Goal: Task Accomplishment & Management: Complete application form

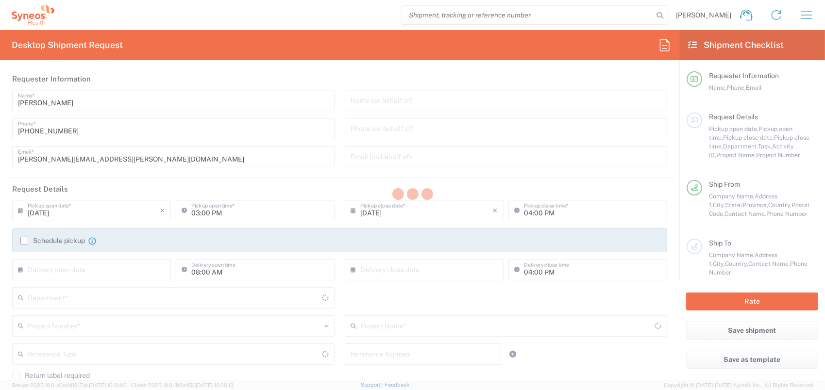
type input "8350"
type input "Quebec"
type input "Canada"
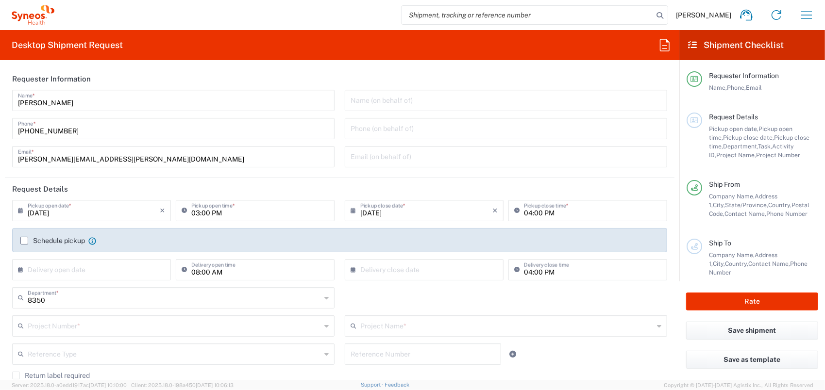
type input "SYNEOS HEALTH CLINIQUE INC-Quebec"
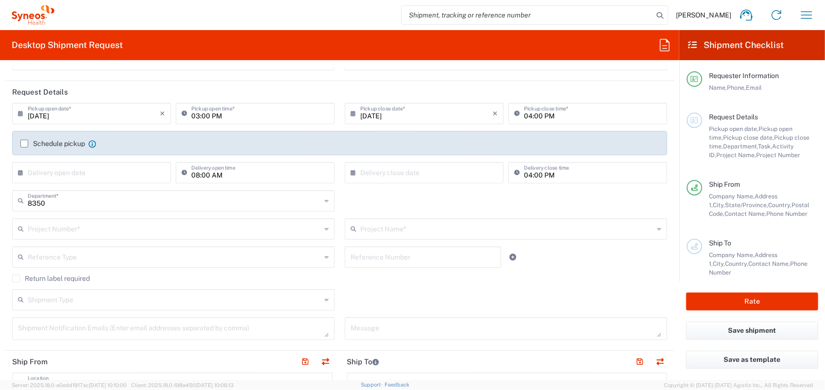
click at [79, 227] on input "text" at bounding box center [174, 228] width 293 height 17
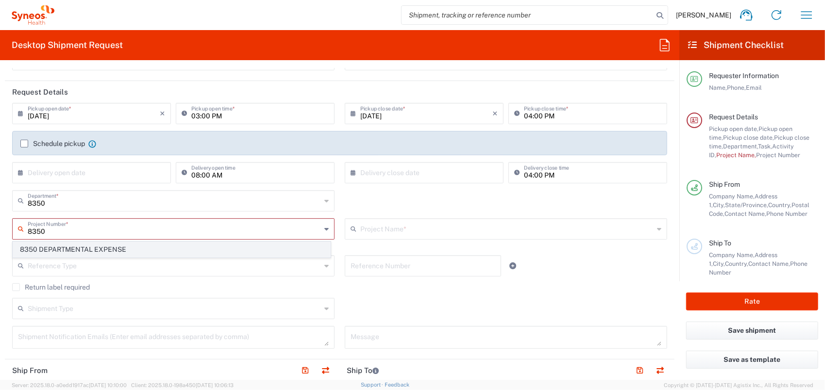
click at [86, 245] on span "8350 DEPARTMENTAL EXPENSE" at bounding box center [171, 249] width 317 height 15
type input "8350 DEPARTMENTAL EXPENSE"
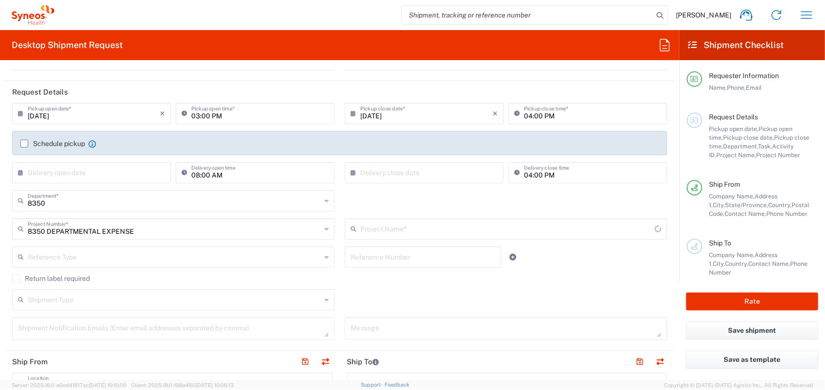
type input "8350 DEPARTMENTAL EXPENSE"
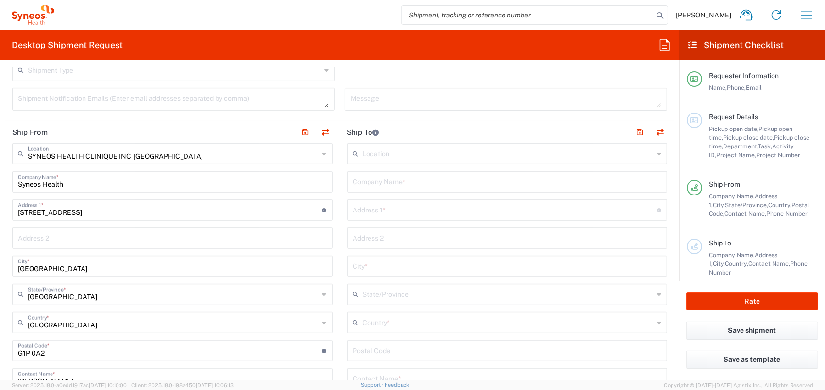
scroll to position [437, 0]
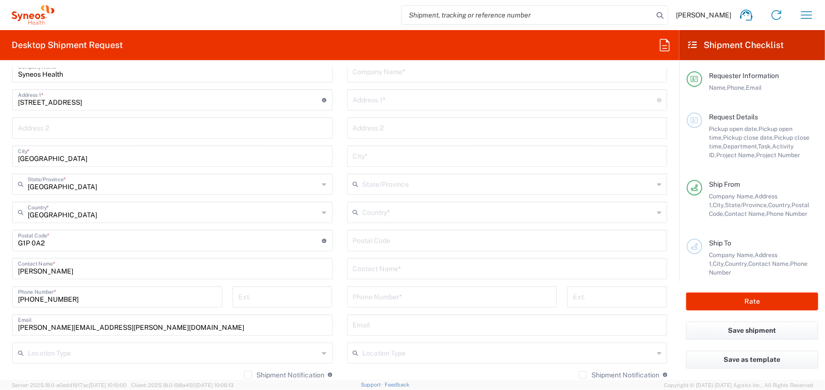
click at [392, 270] on input "text" at bounding box center [507, 268] width 309 height 17
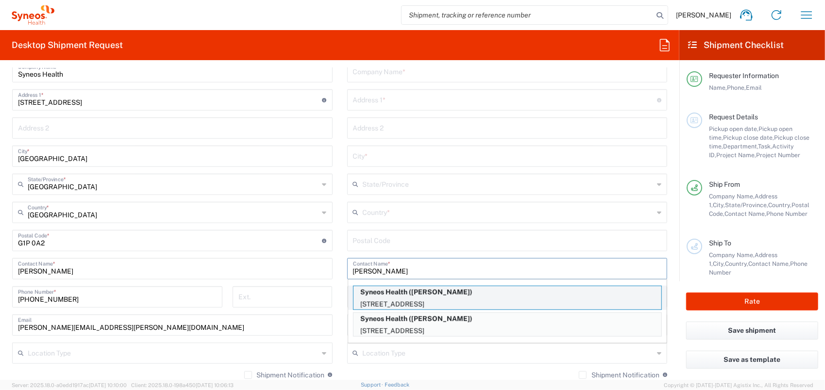
type input "lisa"
click at [422, 295] on p "Syneos Health (Lisa Makovsky)" at bounding box center [507, 292] width 308 height 12
type input "Syneos Health"
type input "5160 Boulevard Decarie"
type input "Suite 800"
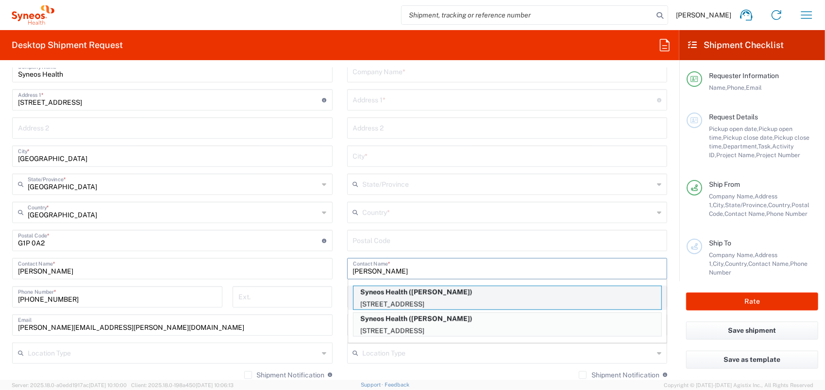
type input "Montréal"
type input "Canada"
type input "H3X 2H9"
type input "Lisa Makovsky"
type input "1 418-800-2265"
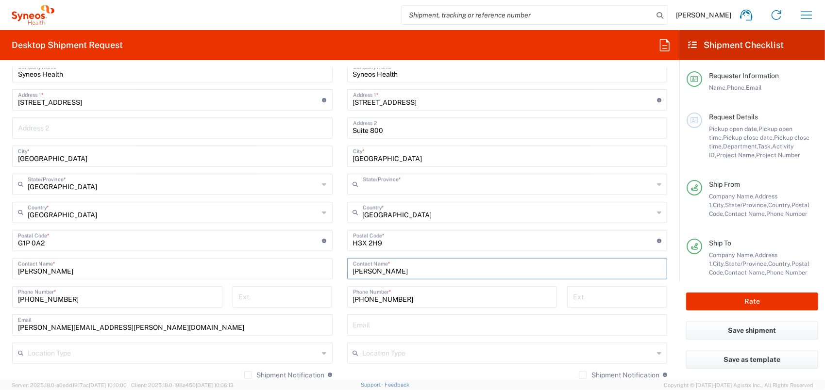
type input "Quebec"
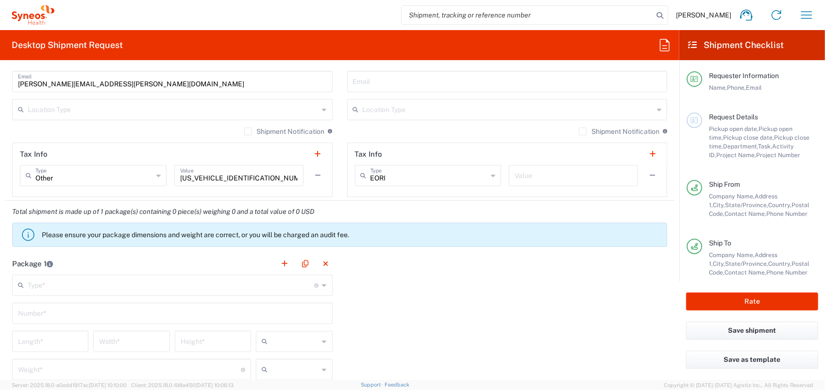
scroll to position [728, 0]
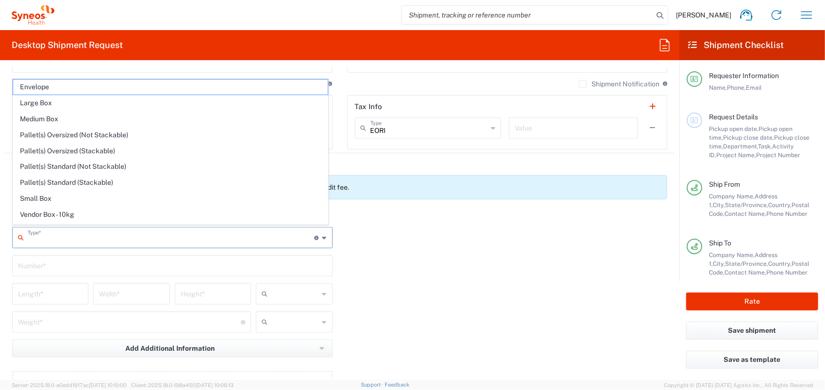
click at [103, 236] on input "text" at bounding box center [171, 237] width 287 height 17
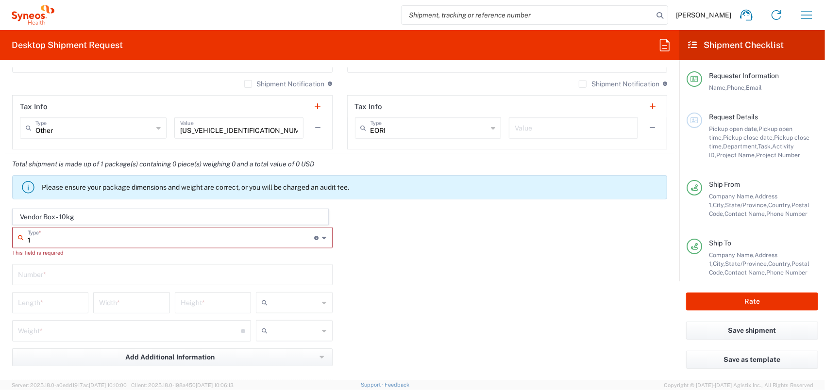
drag, startPoint x: 104, startPoint y: 236, endPoint x: 189, endPoint y: 233, distance: 85.5
click at [108, 235] on input "1" at bounding box center [171, 237] width 287 height 17
type input "1"
click at [322, 239] on icon at bounding box center [324, 238] width 4 height 16
drag, startPoint x: 215, startPoint y: 241, endPoint x: -2, endPoint y: 229, distance: 216.9
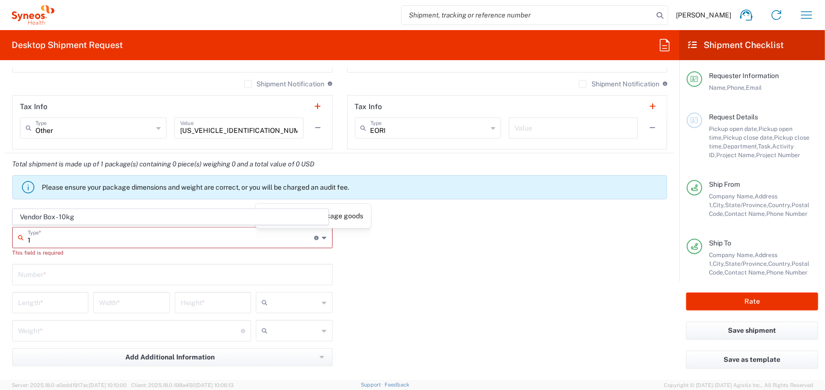
click at [0, 229] on html "Raphael Allaire Home Shipment estimator Shipment tracking Desktop shipment requ…" at bounding box center [412, 195] width 825 height 390
type input "Vendor Box - 10kg"
type input "41.5"
type input "34"
type input "27"
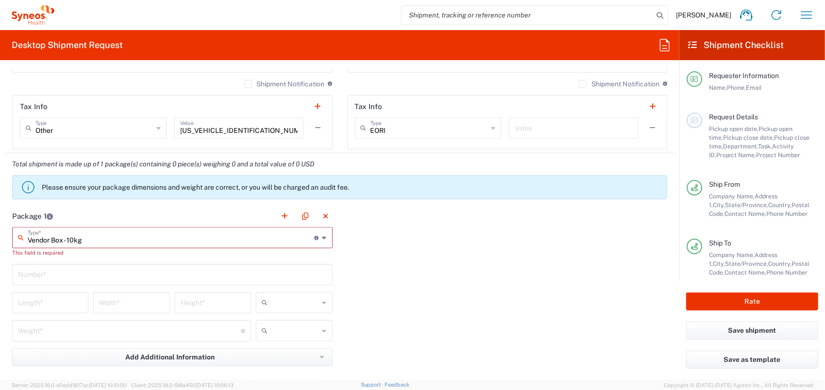
type input "cm"
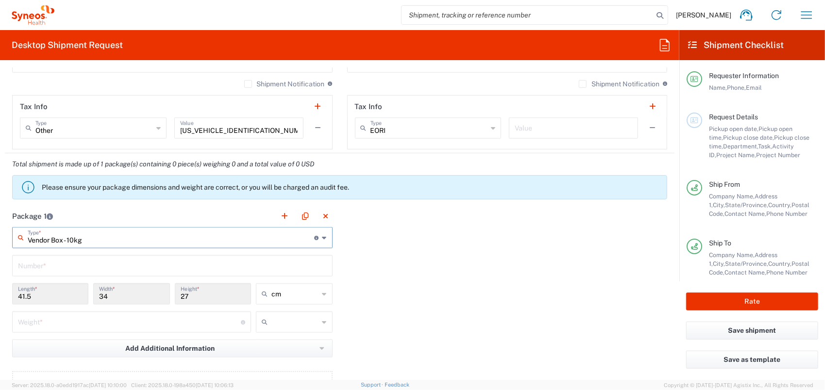
click at [322, 241] on icon at bounding box center [324, 238] width 4 height 16
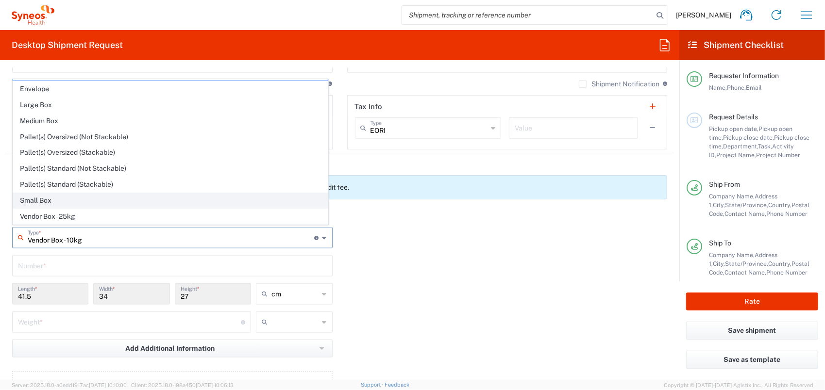
scroll to position [26, 0]
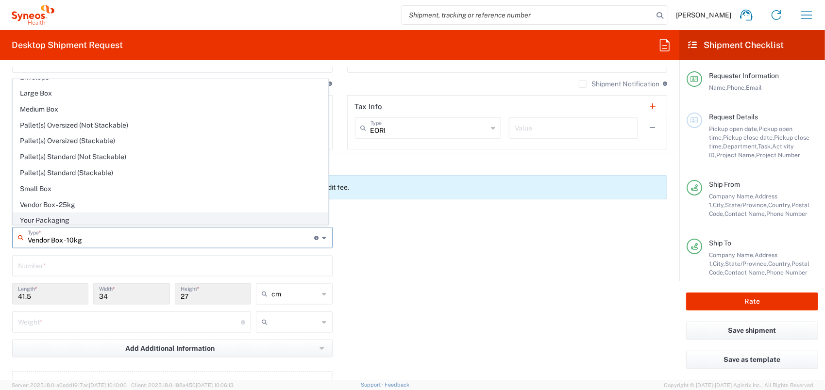
click at [106, 213] on span "Your Packaging" at bounding box center [170, 220] width 315 height 15
type input "Your Packaging"
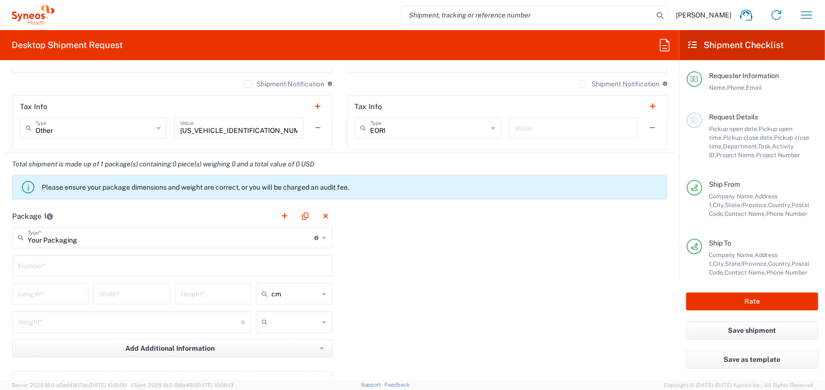
click at [71, 259] on input "text" at bounding box center [172, 265] width 309 height 17
type input "1"
click at [55, 293] on input "number" at bounding box center [50, 293] width 65 height 17
type input "51"
type input "42"
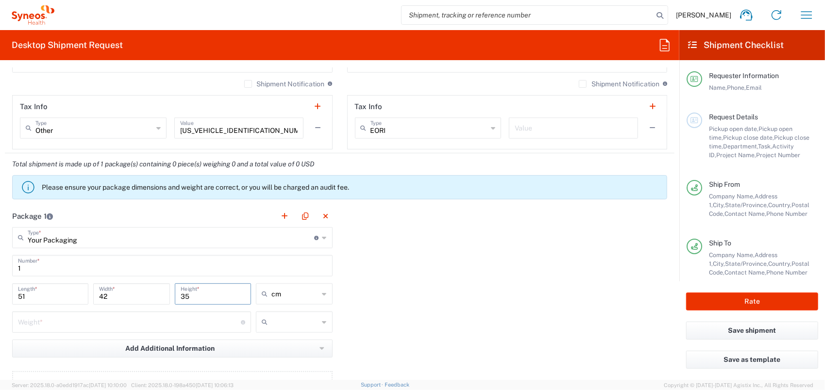
type input "35"
click at [163, 321] on input "number" at bounding box center [129, 321] width 223 height 17
type input "5.5"
click at [285, 320] on input "text" at bounding box center [294, 323] width 47 height 16
click at [285, 338] on span "kgs" at bounding box center [291, 341] width 74 height 15
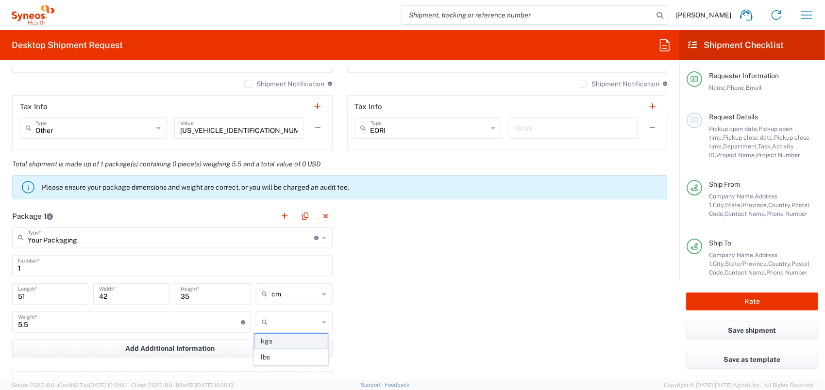
type input "kgs"
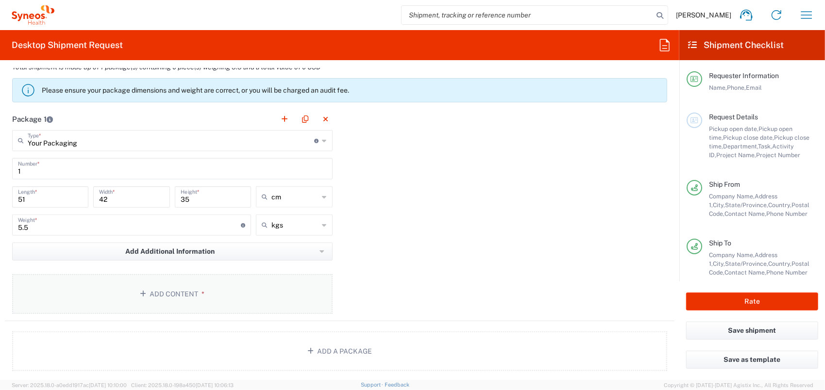
click at [200, 294] on span "*" at bounding box center [201, 294] width 6 height 8
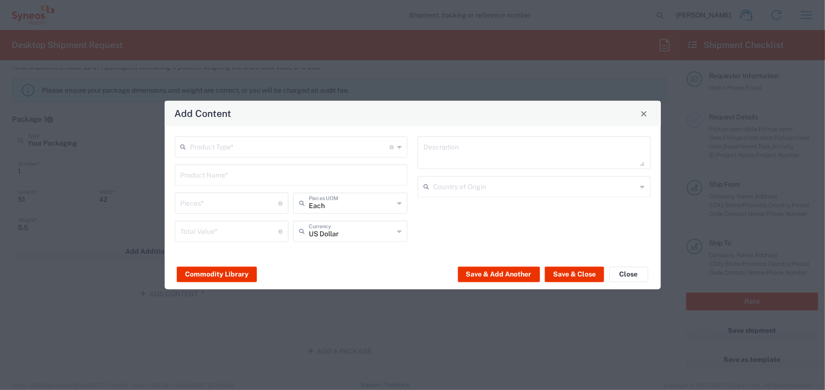
click at [296, 137] on div "Product Type * Document: Paper document generated internally by Syneos, a clien…" at bounding box center [291, 146] width 233 height 21
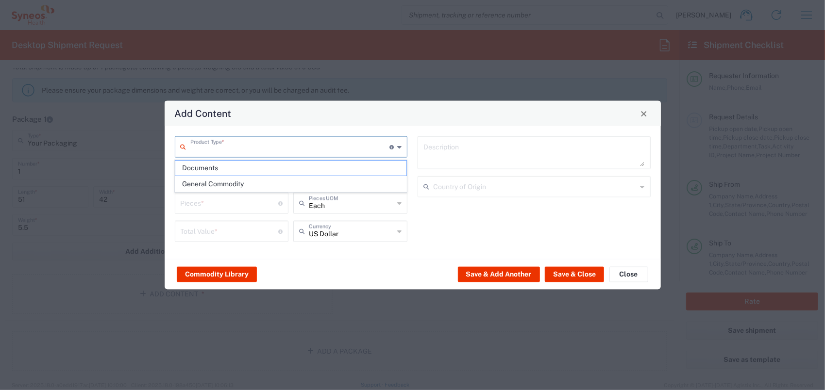
click at [295, 143] on input "text" at bounding box center [290, 146] width 200 height 17
click at [281, 167] on span "Documents" at bounding box center [290, 168] width 231 height 15
type input "Documents"
type input "1"
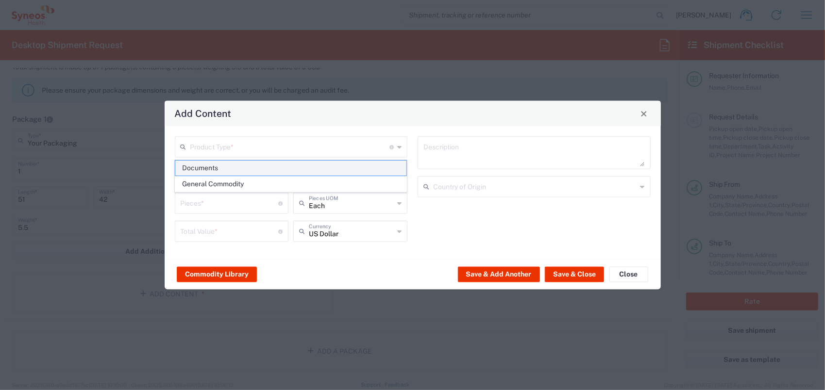
type input "1"
type textarea "Documents"
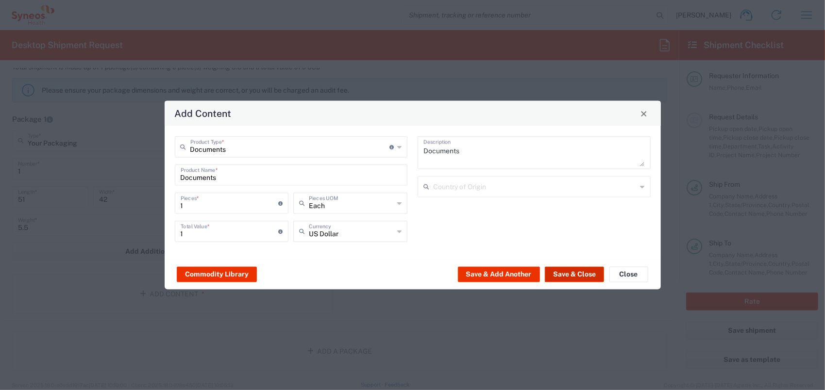
click at [560, 272] on button "Save & Close" at bounding box center [574, 275] width 59 height 16
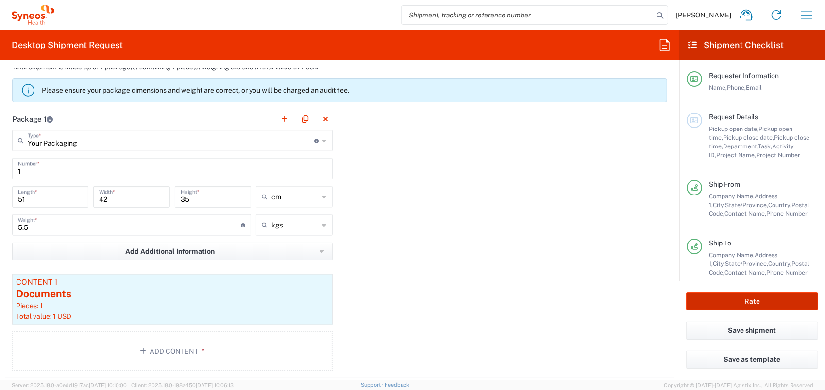
click at [733, 298] on button "Rate" at bounding box center [752, 302] width 132 height 18
type input "8350 DEPARTMENTAL EXPENSE"
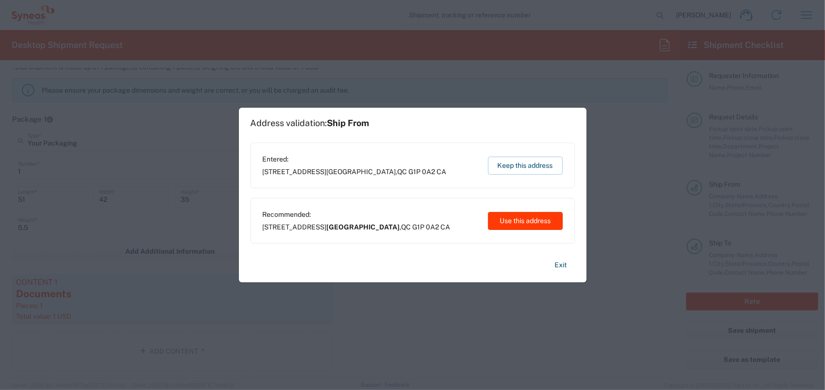
click at [510, 223] on button "Use this address" at bounding box center [525, 221] width 75 height 18
type input "Québec"
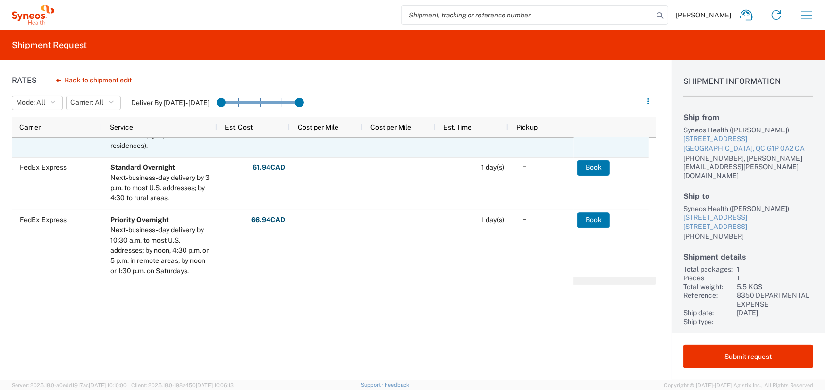
scroll to position [153, 0]
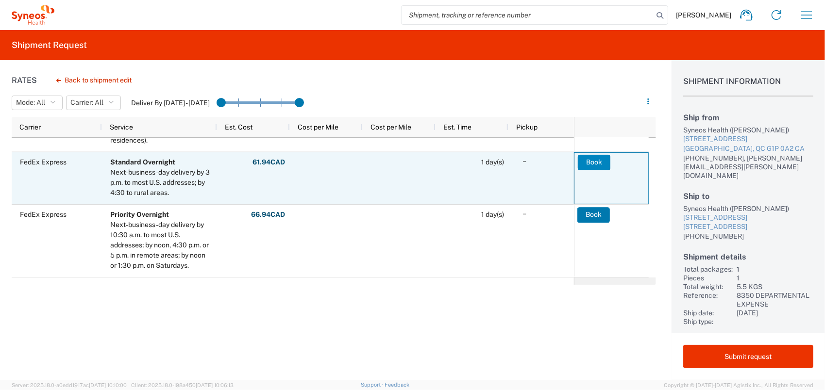
click at [601, 160] on button "Book" at bounding box center [594, 163] width 33 height 16
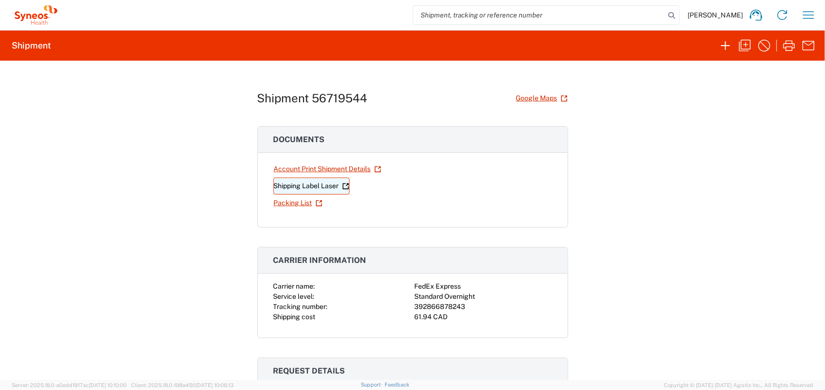
click at [321, 187] on link "Shipping Label Laser" at bounding box center [311, 186] width 76 height 17
